Goal: Transaction & Acquisition: Purchase product/service

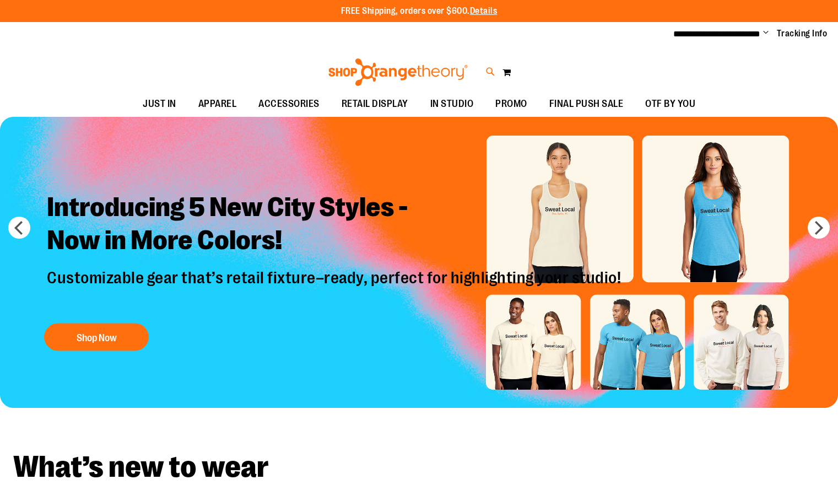
type input "**********"
click at [490, 76] on icon at bounding box center [490, 72] width 9 height 13
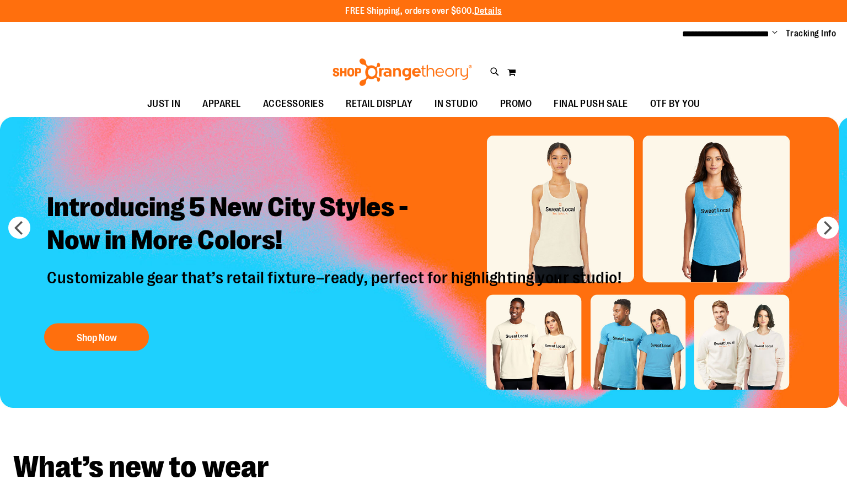
click at [377, 67] on input "Search" at bounding box center [423, 62] width 670 height 36
type input "*********"
